Goal: Navigation & Orientation: Find specific page/section

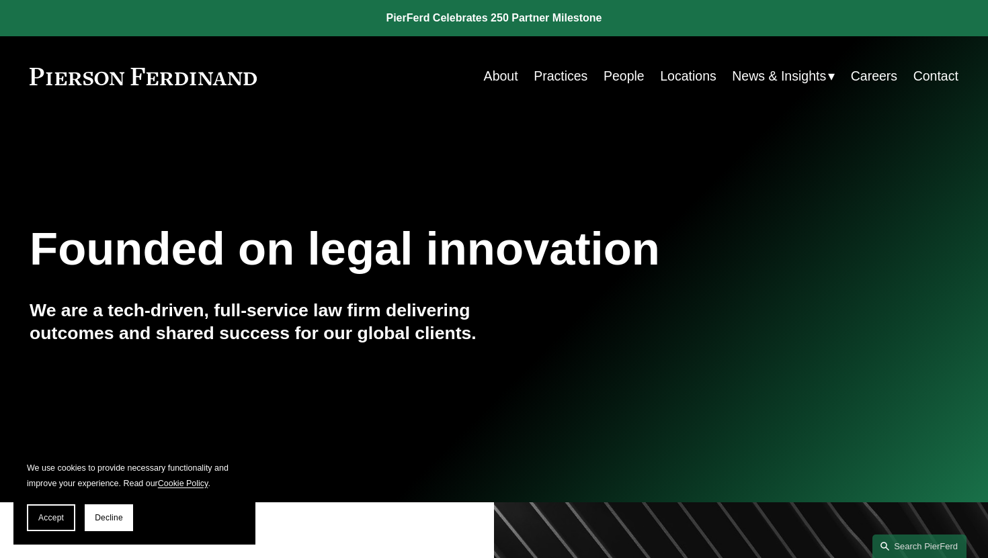
click at [665, 76] on link "Locations" at bounding box center [688, 76] width 56 height 26
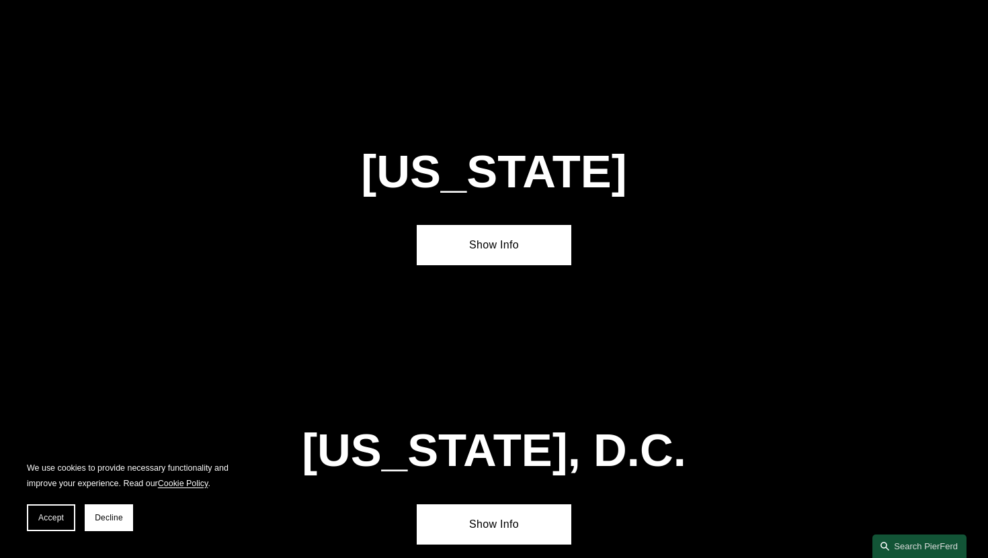
scroll to position [5493, 0]
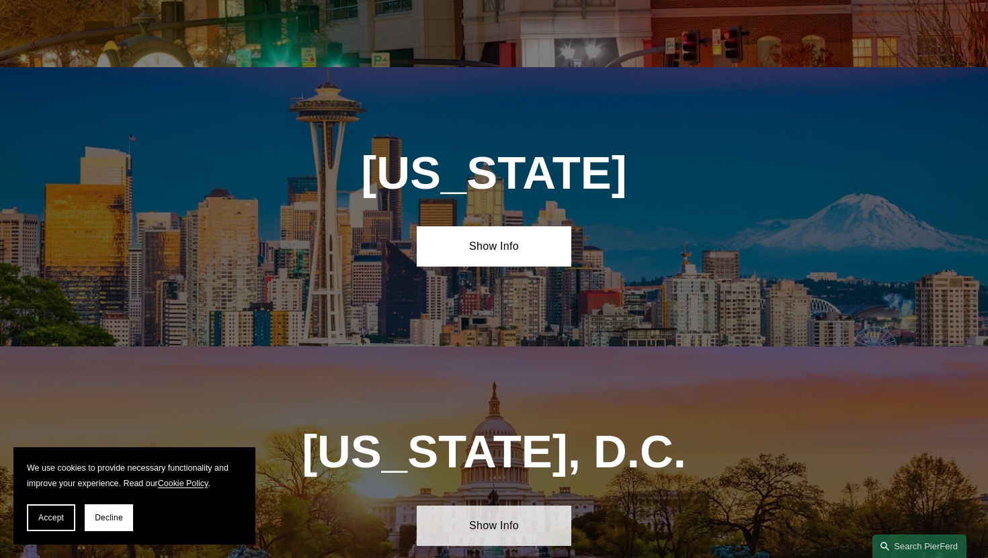
click at [492, 506] on link "Show Info" at bounding box center [494, 526] width 155 height 40
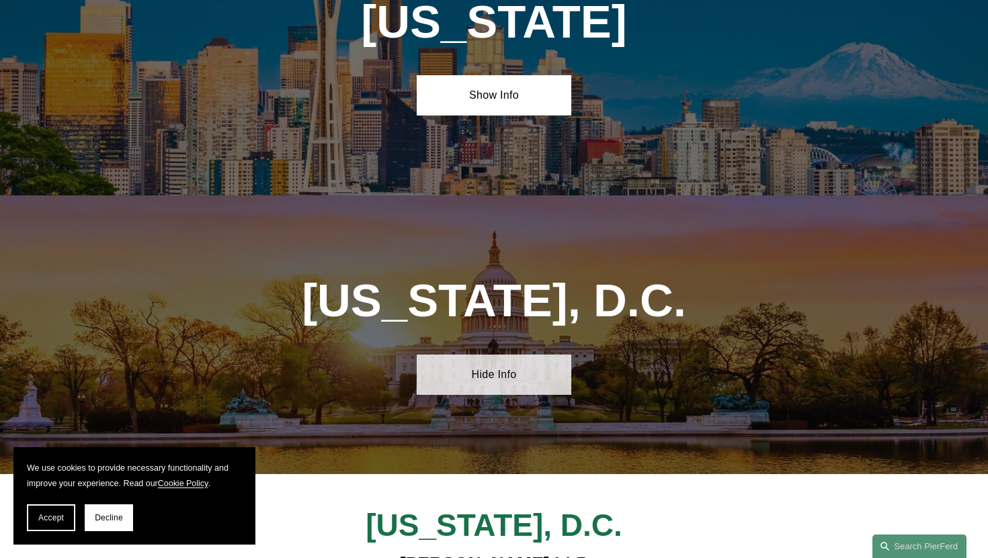
scroll to position [5649, 0]
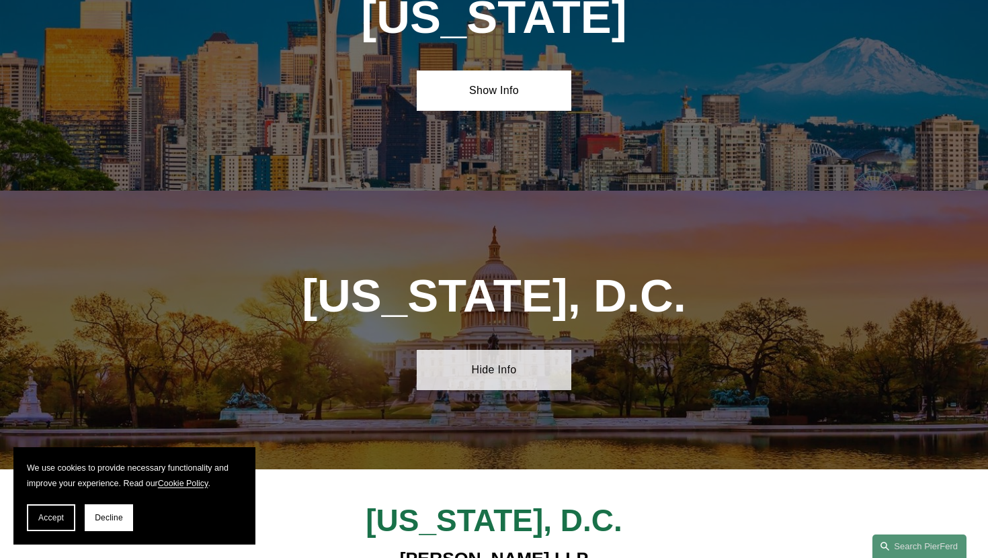
click at [509, 350] on link "Hide Info" at bounding box center [494, 370] width 155 height 40
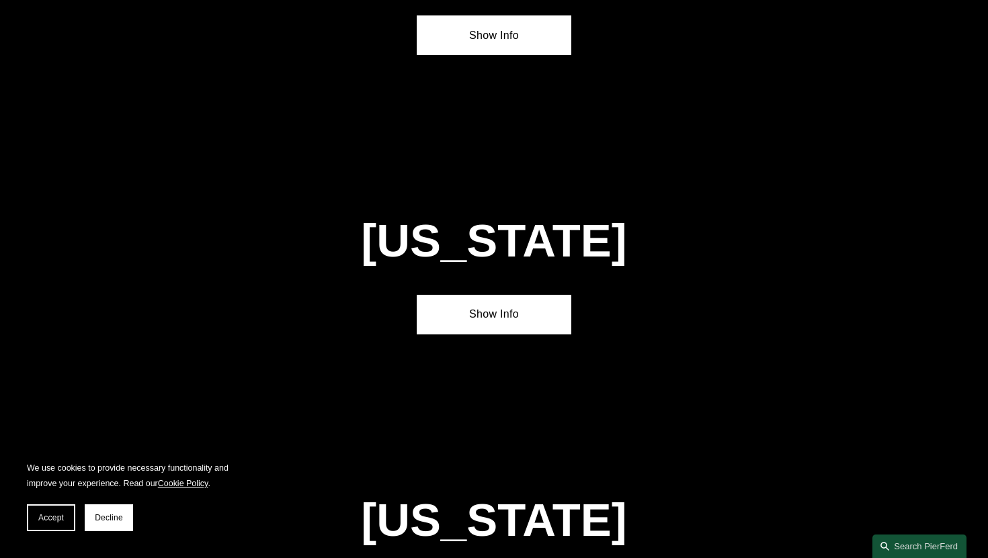
scroll to position [3333, 0]
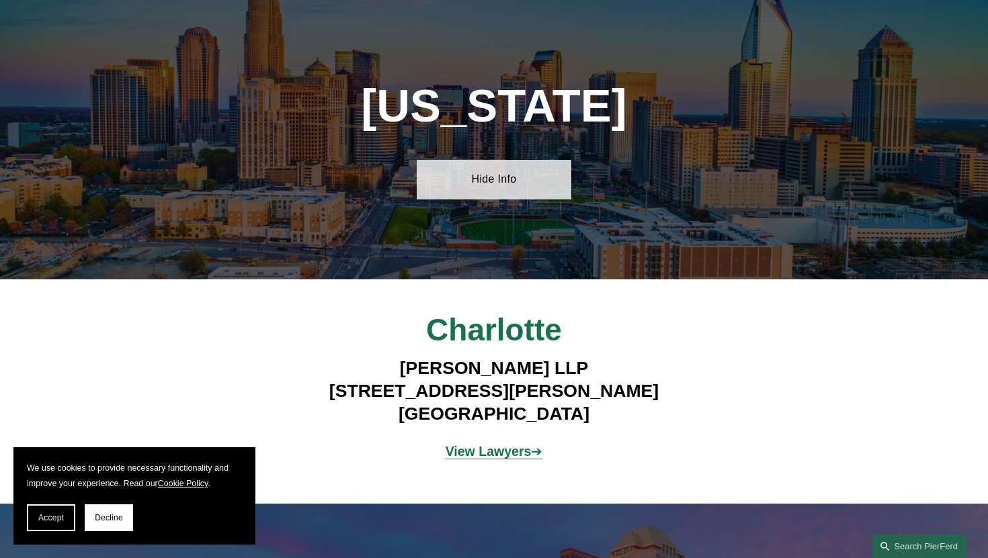
scroll to position [3744, 0]
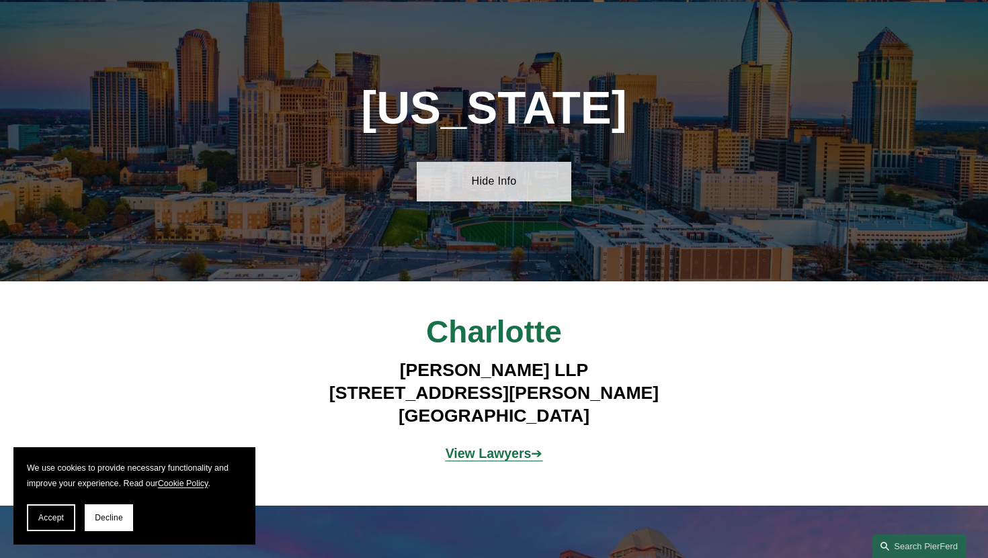
click at [505, 162] on link "Hide Info" at bounding box center [494, 182] width 155 height 40
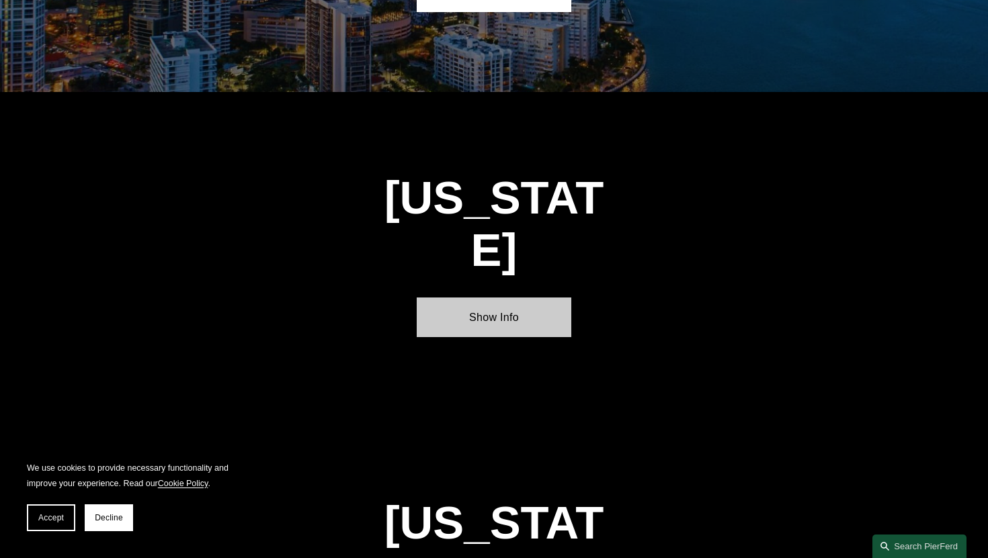
scroll to position [1918, 0]
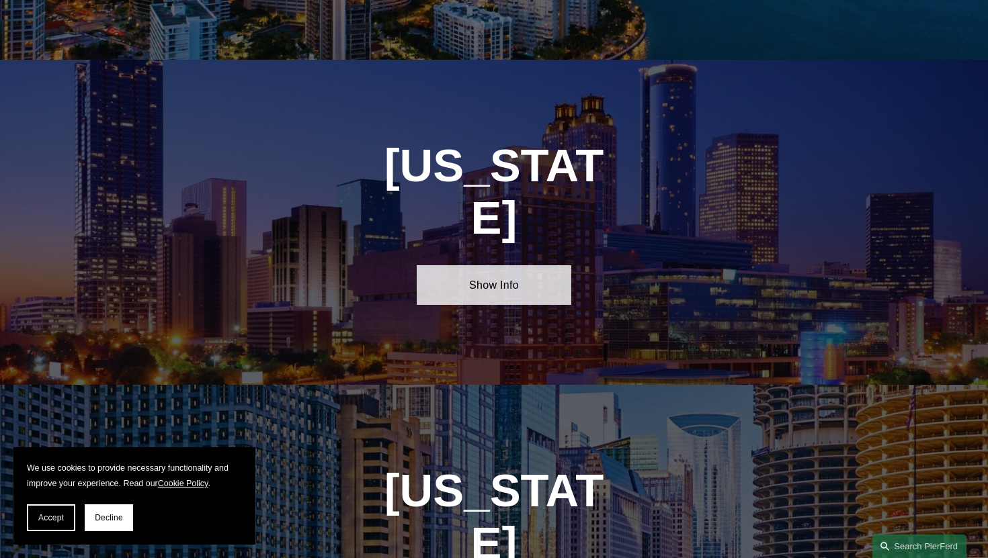
click at [474, 265] on link "Show Info" at bounding box center [494, 285] width 155 height 40
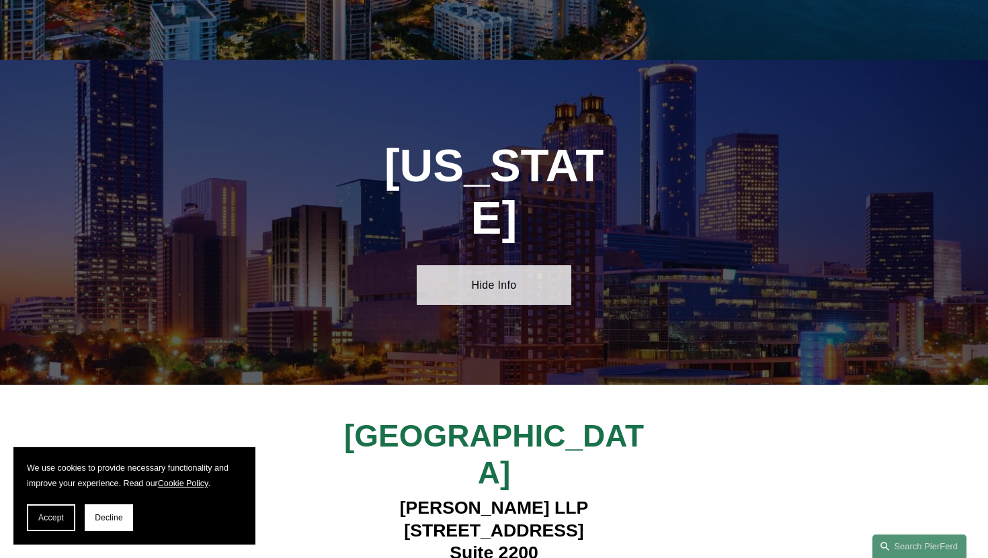
click at [474, 265] on link "Hide Info" at bounding box center [494, 285] width 155 height 40
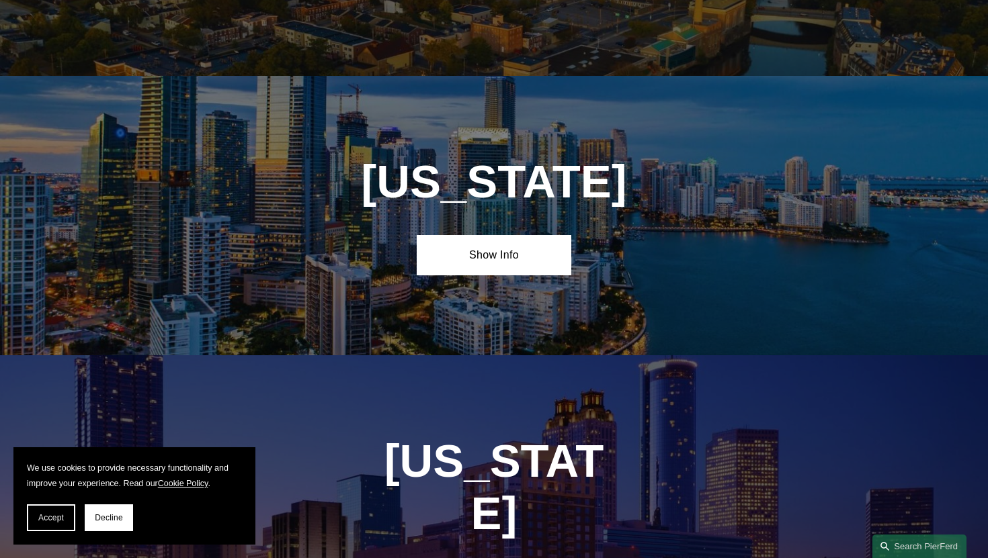
scroll to position [1516, 0]
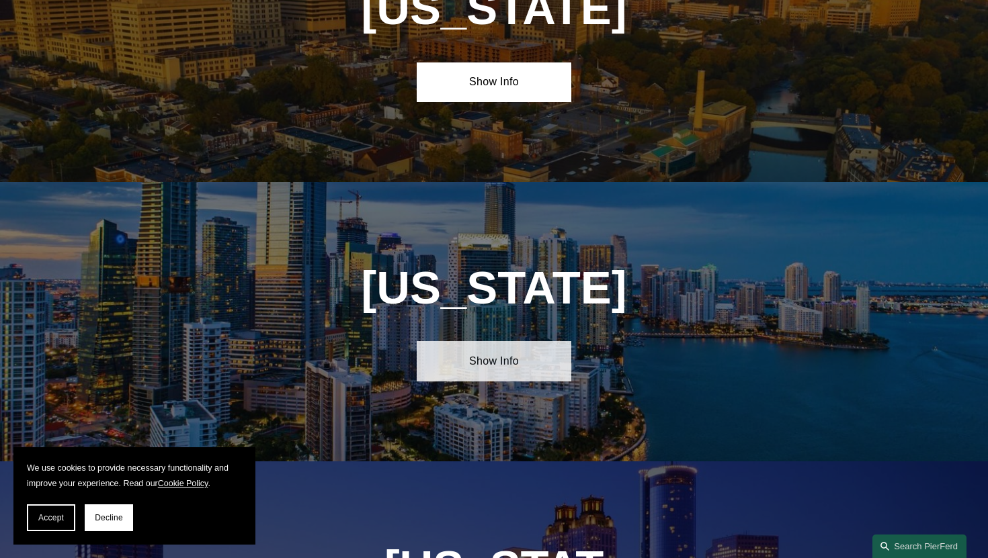
click at [492, 363] on link "Show Info" at bounding box center [494, 361] width 155 height 40
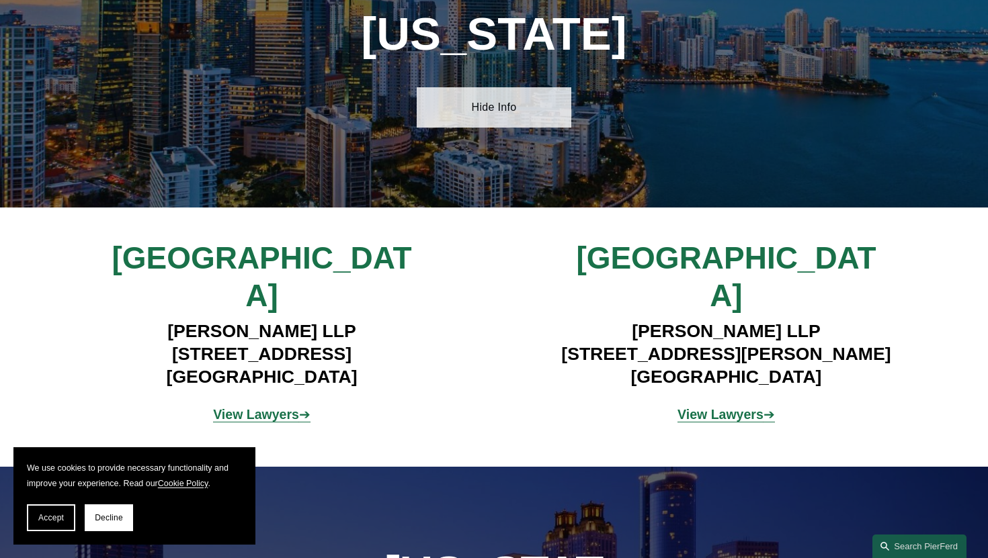
scroll to position [1761, 0]
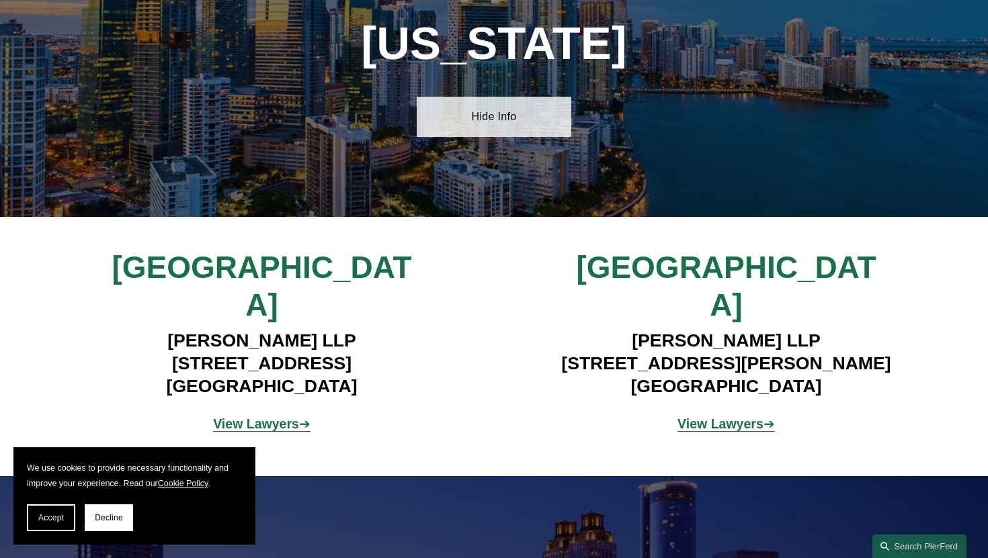
click at [510, 125] on link "Hide Info" at bounding box center [494, 117] width 155 height 40
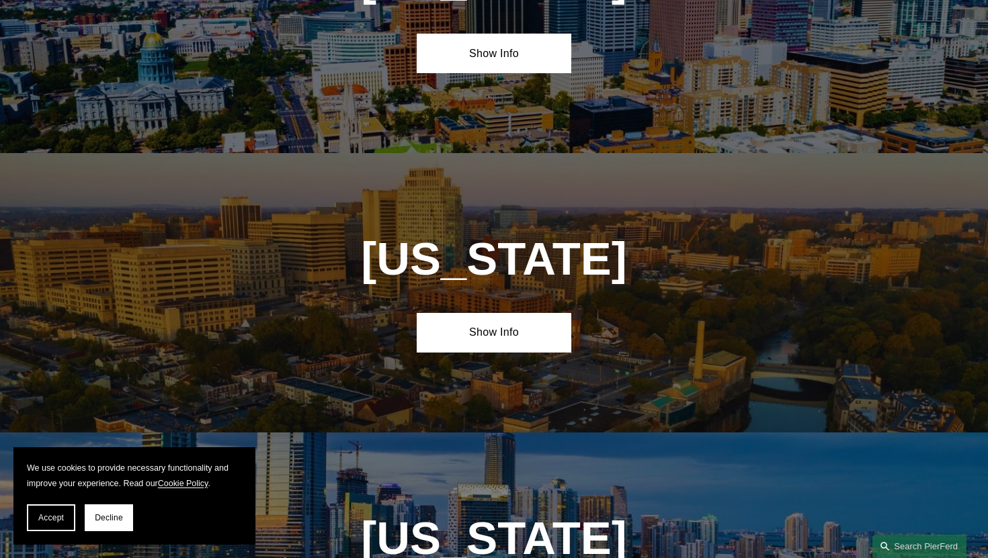
scroll to position [1256, 0]
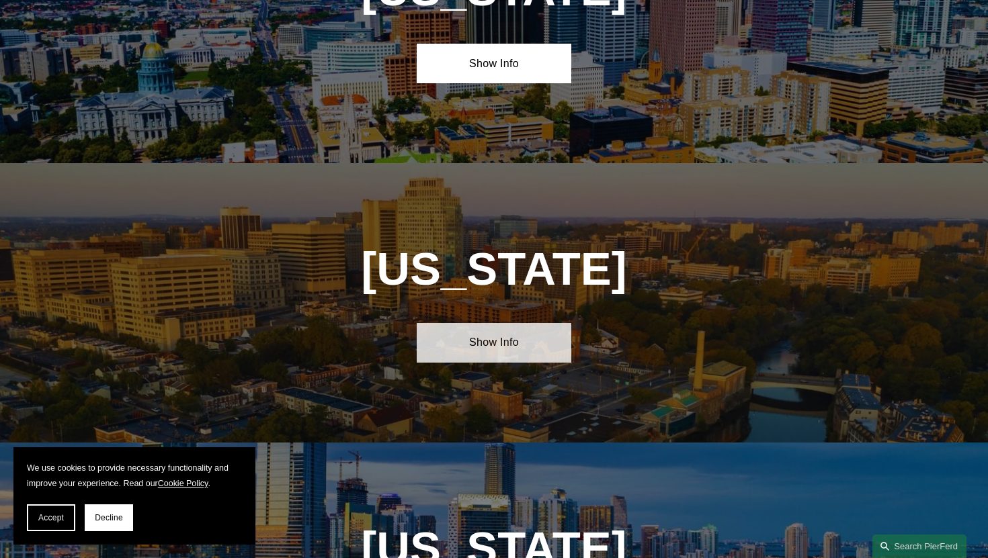
click at [495, 341] on link "Show Info" at bounding box center [494, 343] width 155 height 40
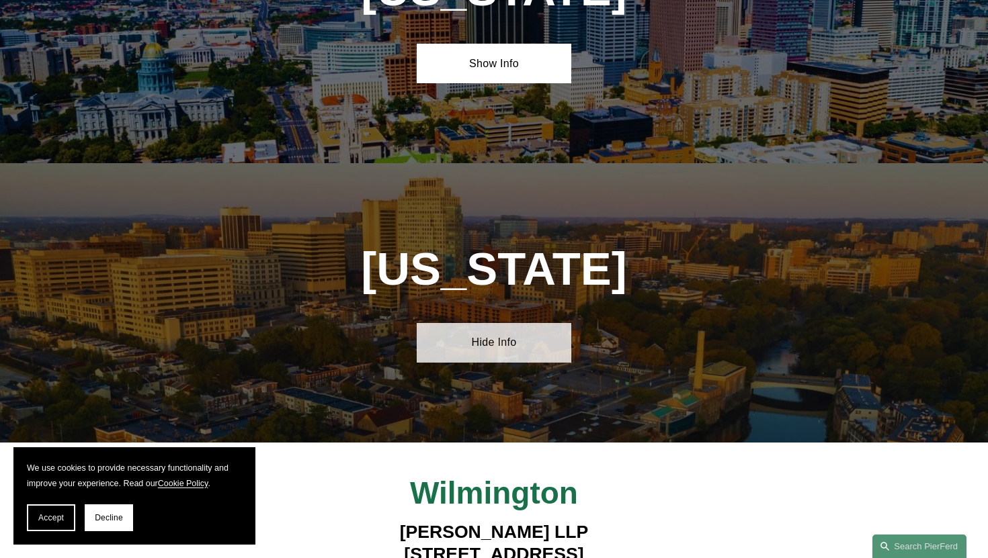
click at [495, 341] on link "Hide Info" at bounding box center [494, 343] width 155 height 40
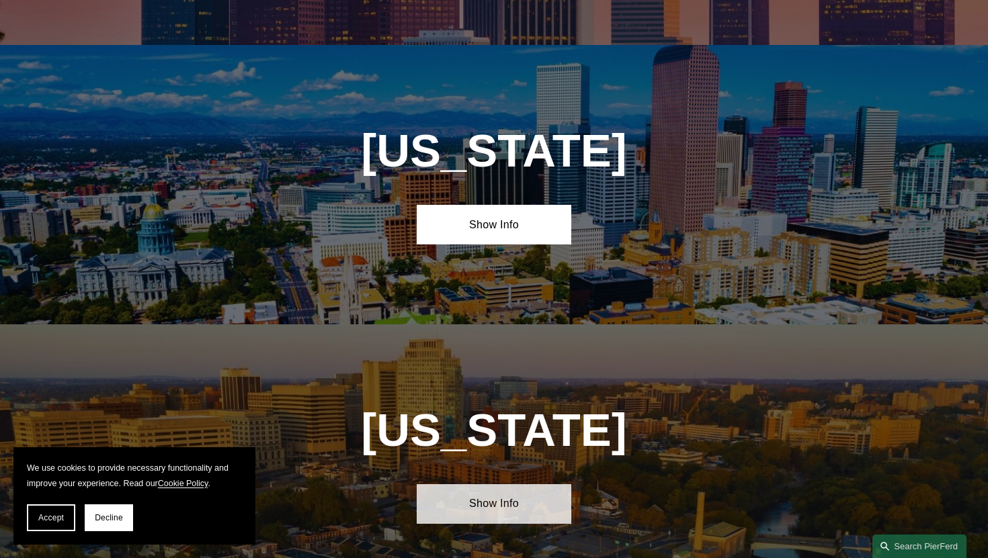
scroll to position [1043, 0]
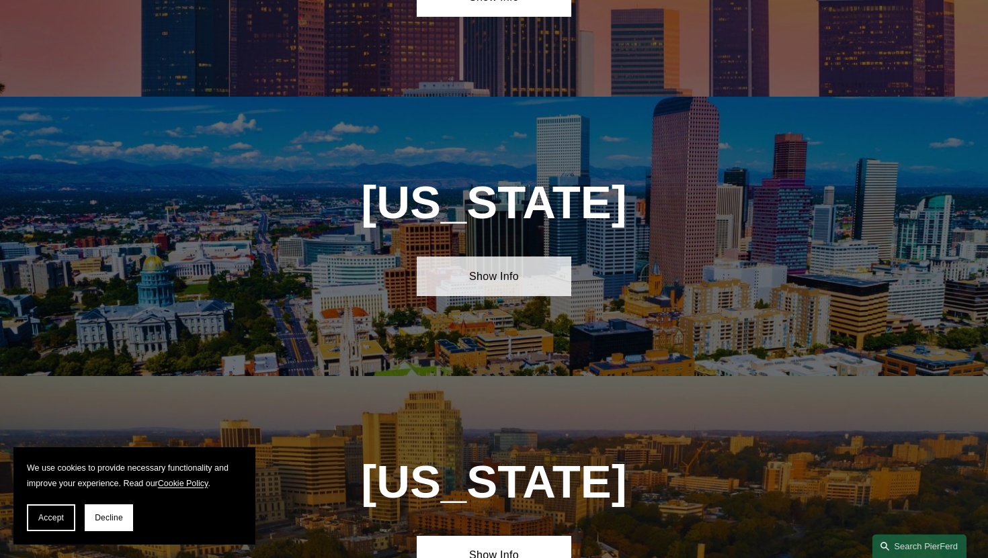
click at [513, 279] on link "Show Info" at bounding box center [494, 277] width 155 height 40
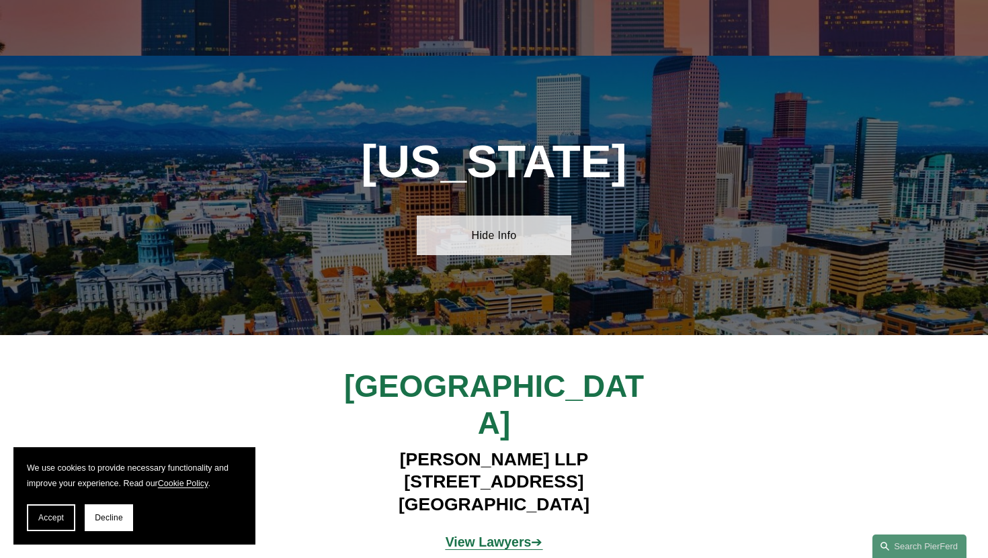
scroll to position [1100, 0]
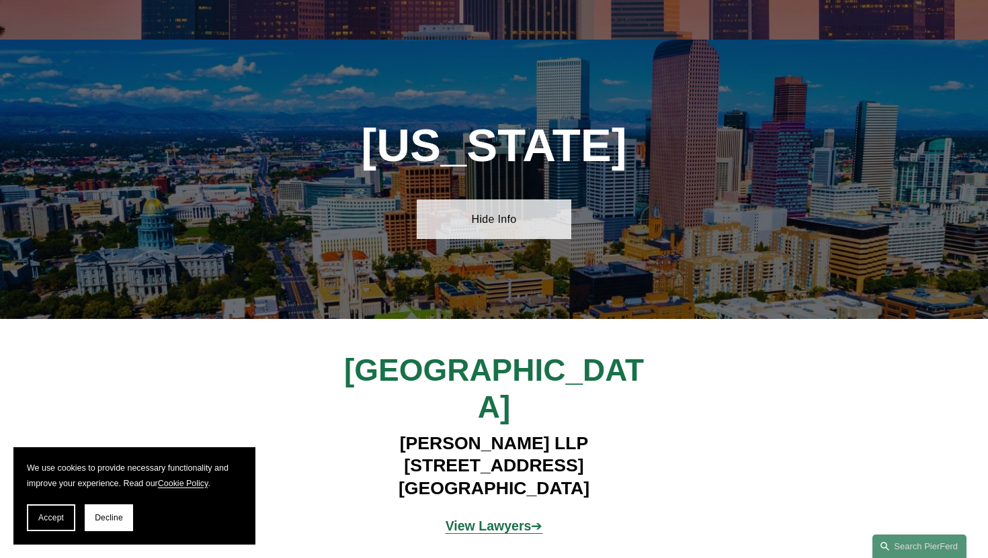
click at [510, 229] on link "Hide Info" at bounding box center [494, 220] width 155 height 40
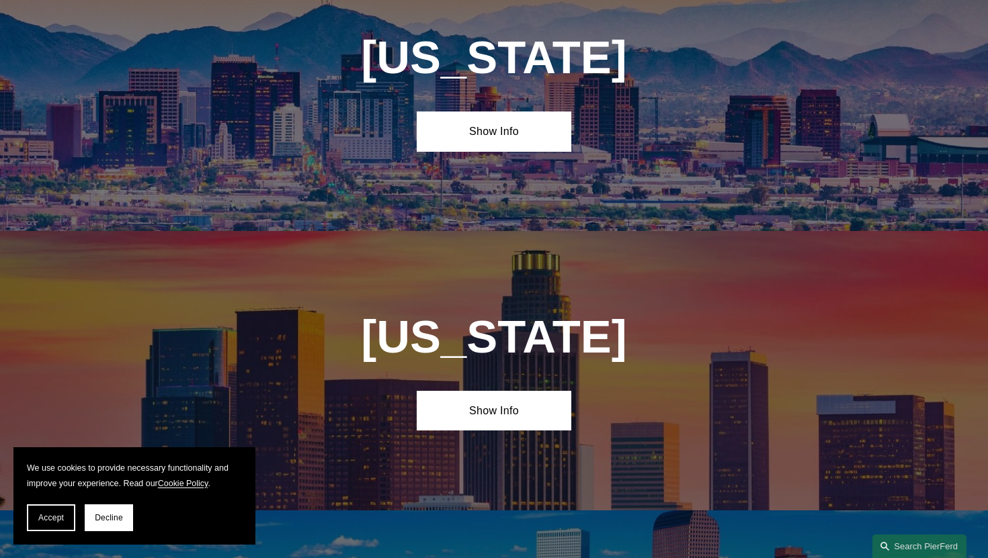
scroll to position [632, 0]
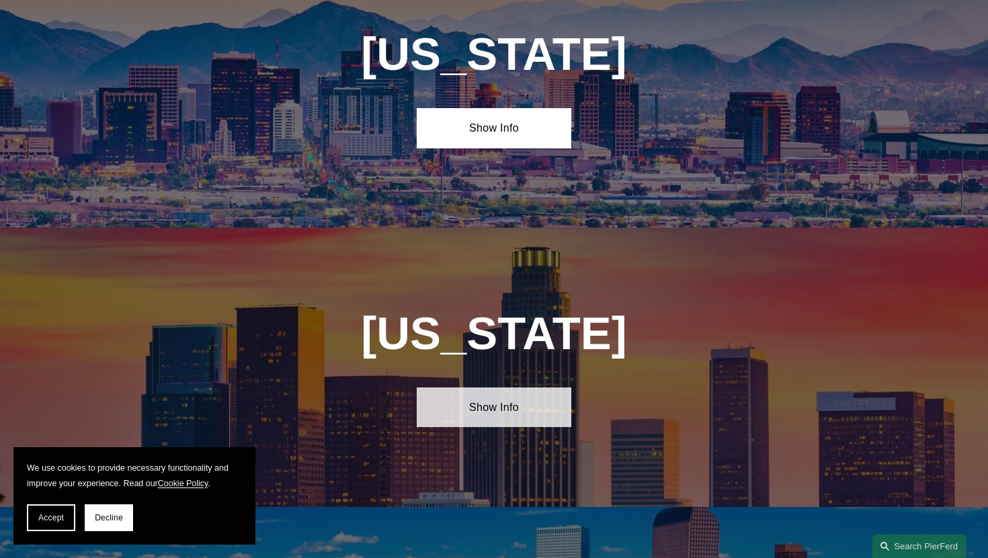
click at [505, 406] on link "Show Info" at bounding box center [494, 408] width 155 height 40
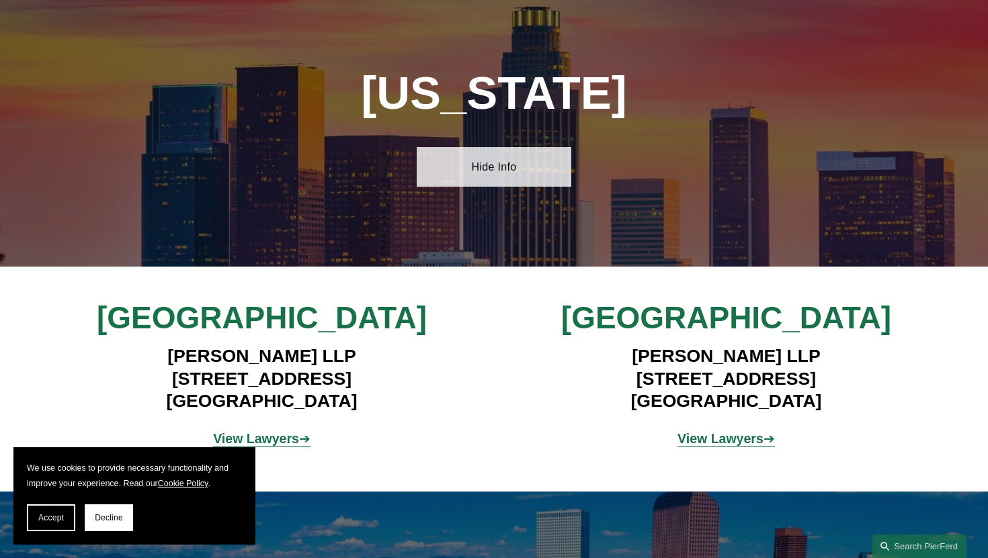
scroll to position [869, 0]
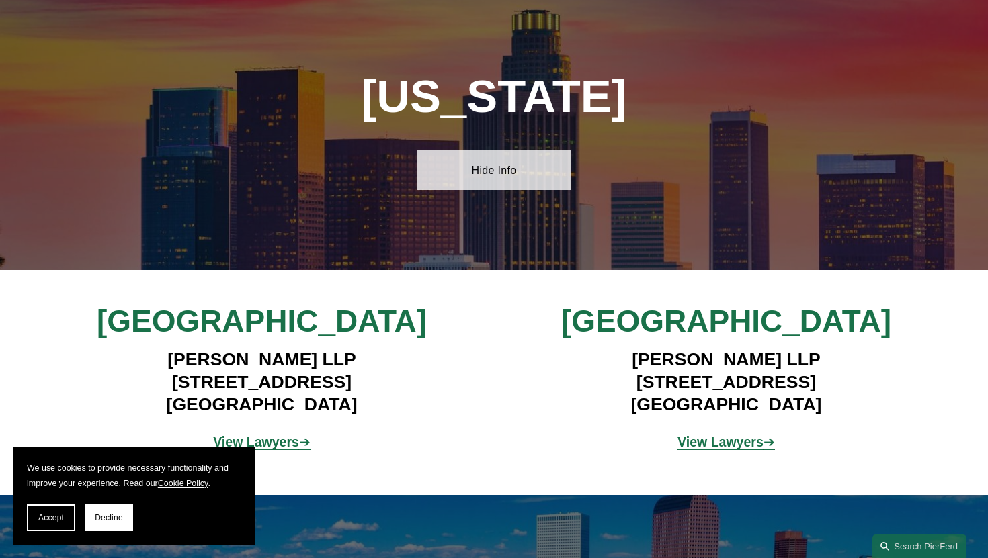
click at [521, 170] on link "Hide Info" at bounding box center [494, 170] width 155 height 40
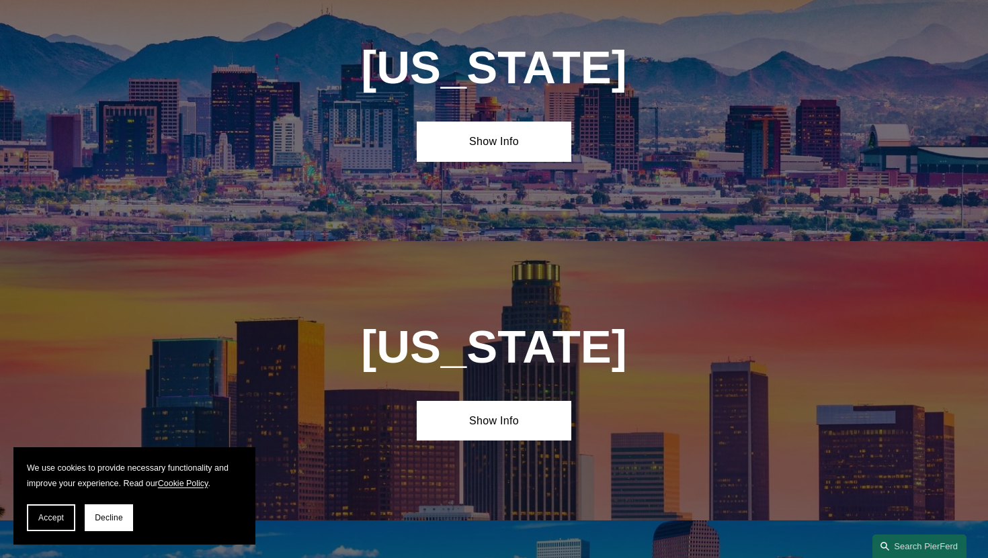
scroll to position [619, 0]
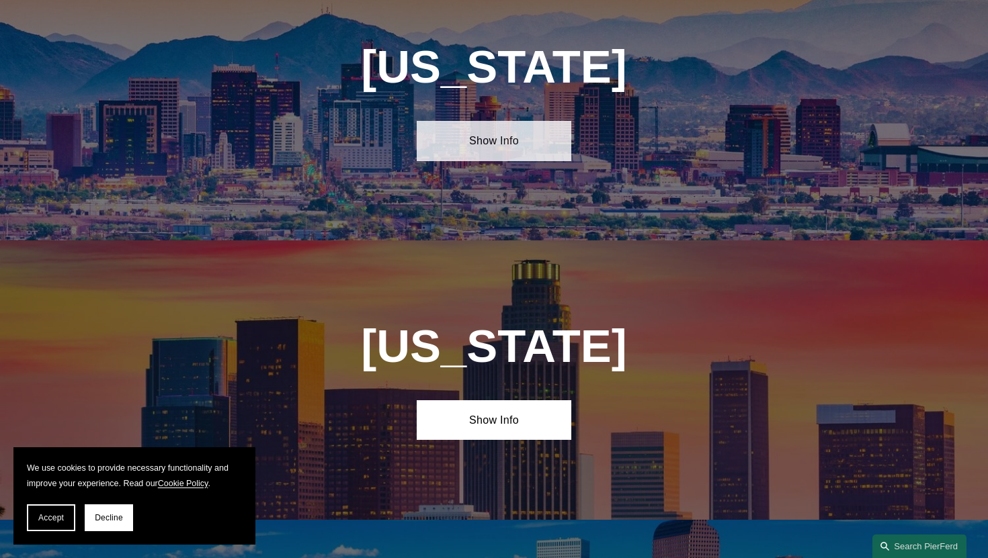
click at [513, 151] on link "Show Info" at bounding box center [494, 141] width 155 height 40
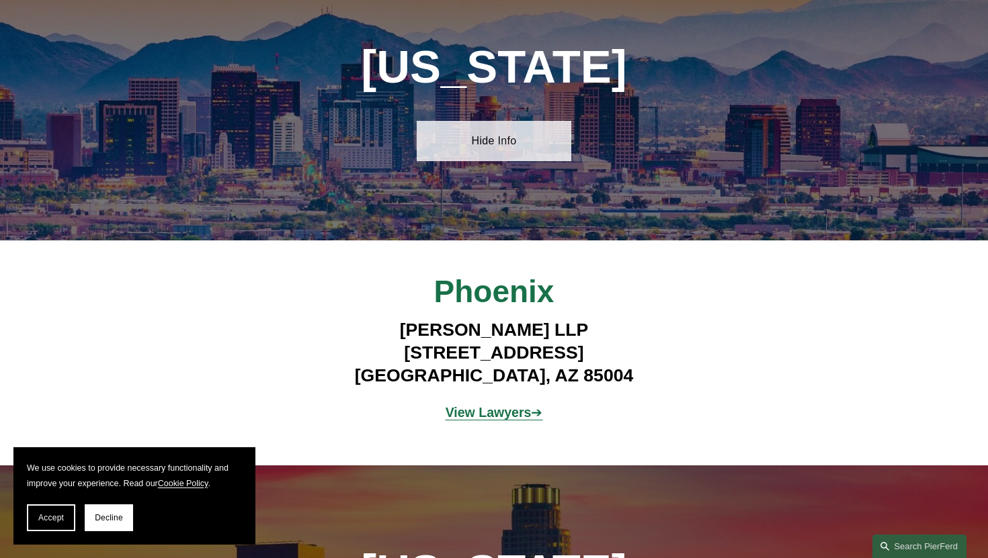
click at [513, 151] on link "Hide Info" at bounding box center [494, 141] width 155 height 40
